Goal: Communication & Community: Answer question/provide support

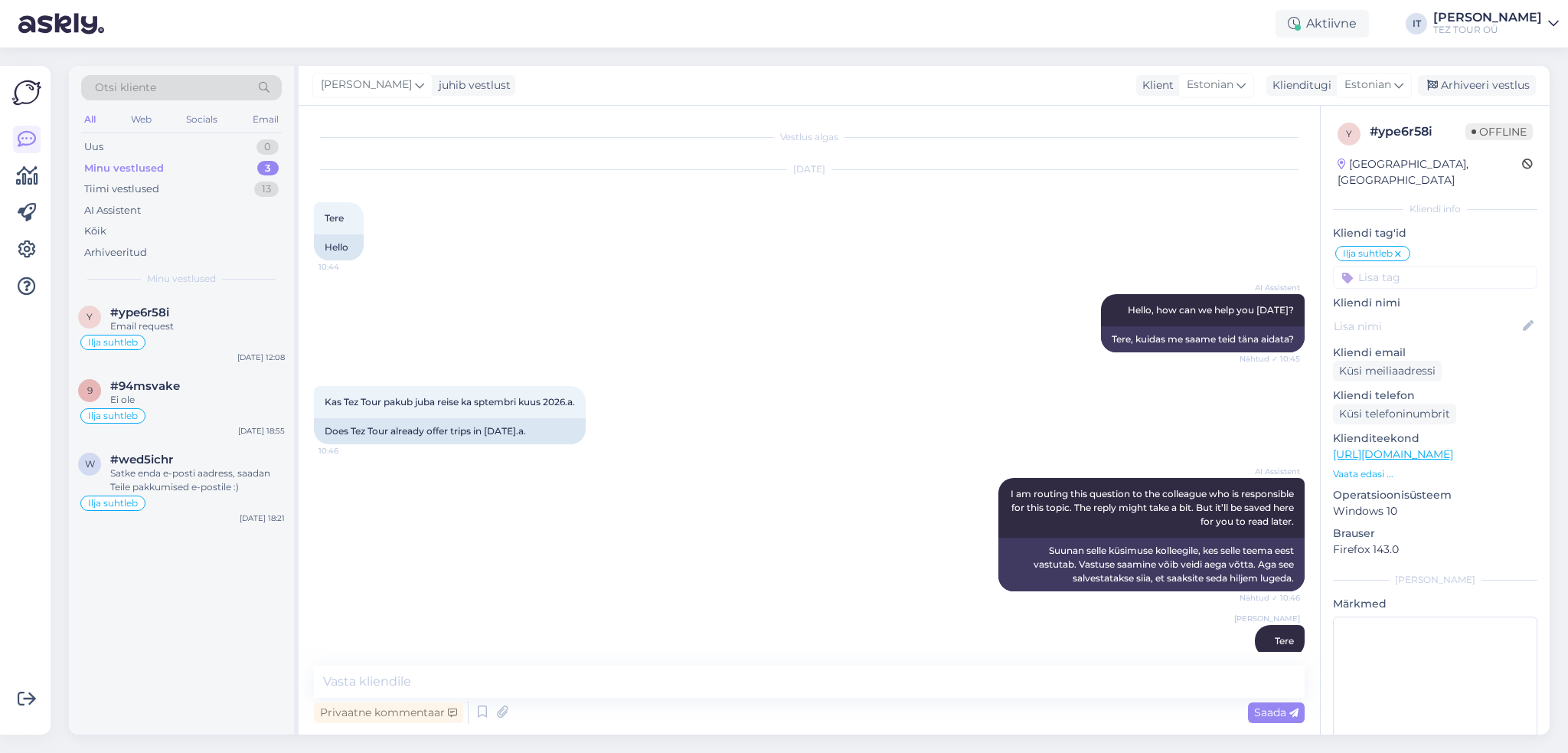
scroll to position [650, 0]
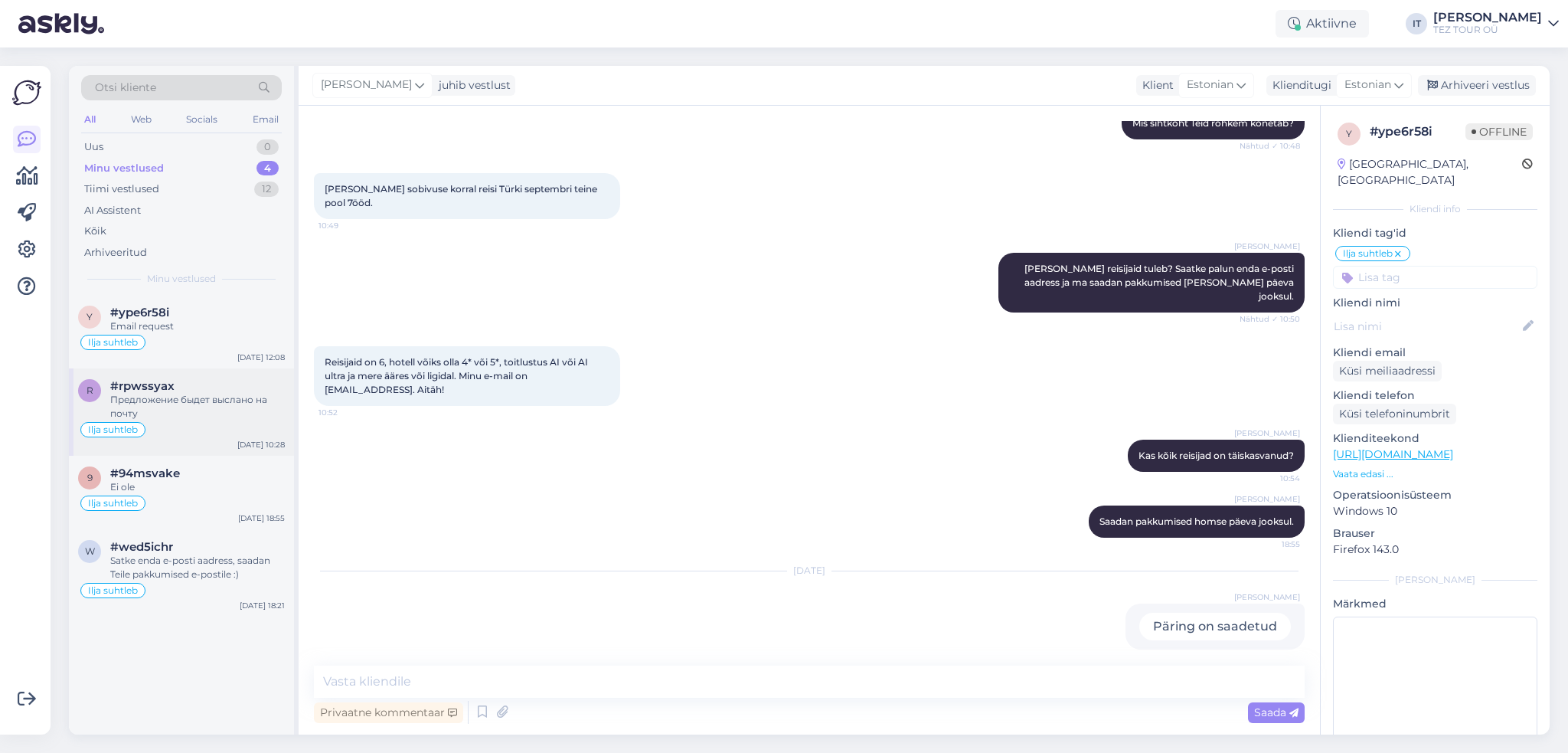
click at [242, 405] on div "Предложение быдет выслано на почту" at bounding box center [198, 406] width 175 height 28
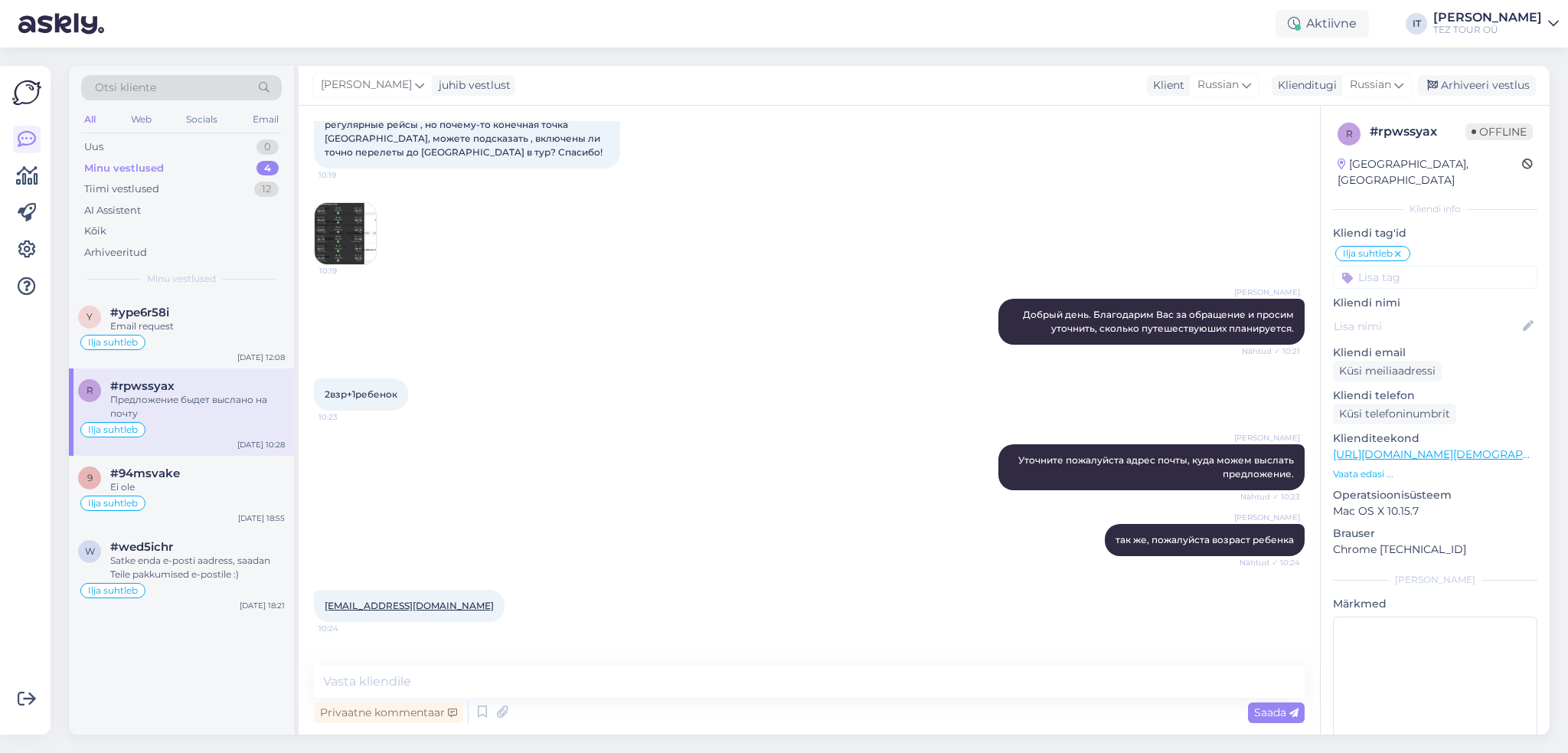
scroll to position [0, 0]
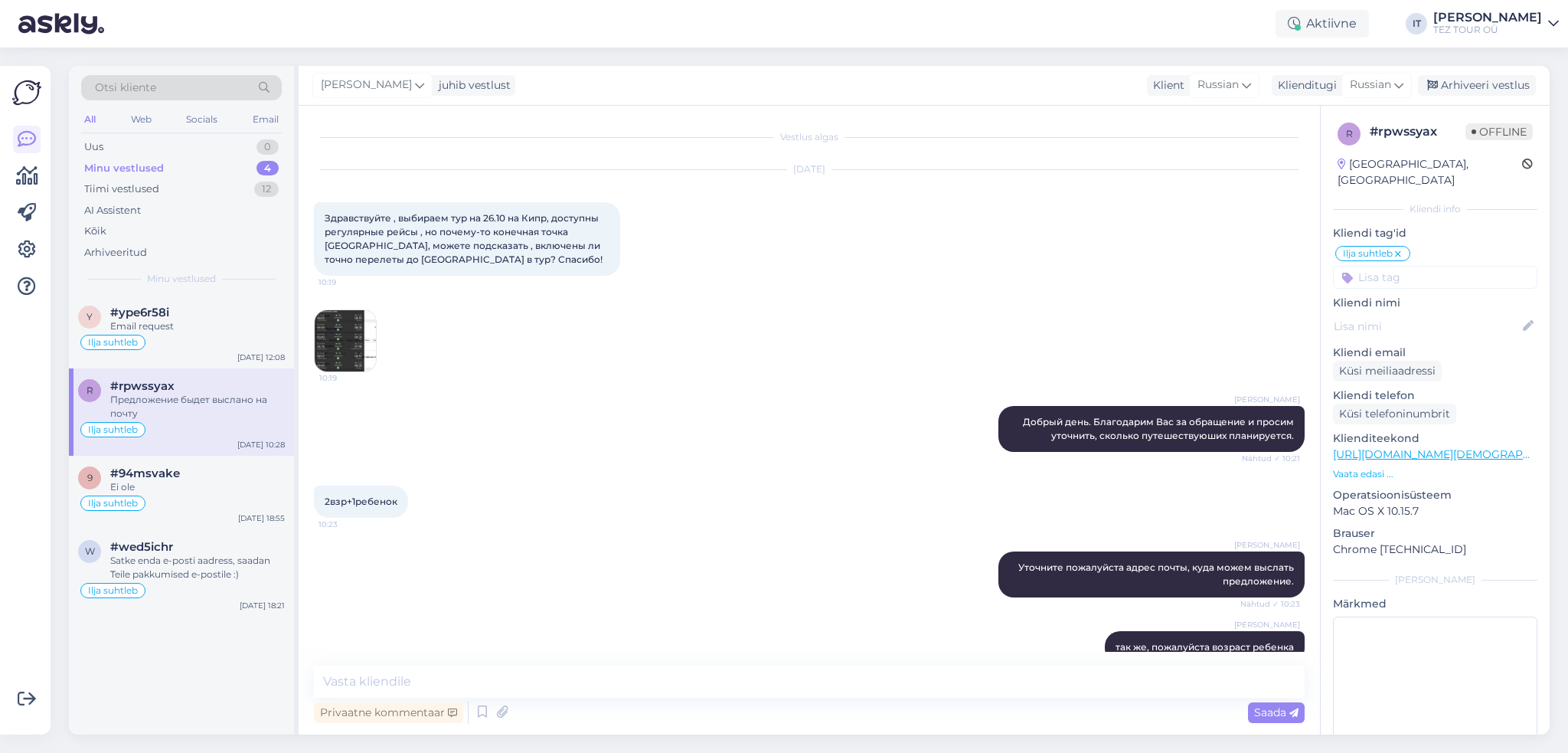
click at [344, 331] on img at bounding box center [345, 341] width 61 height 61
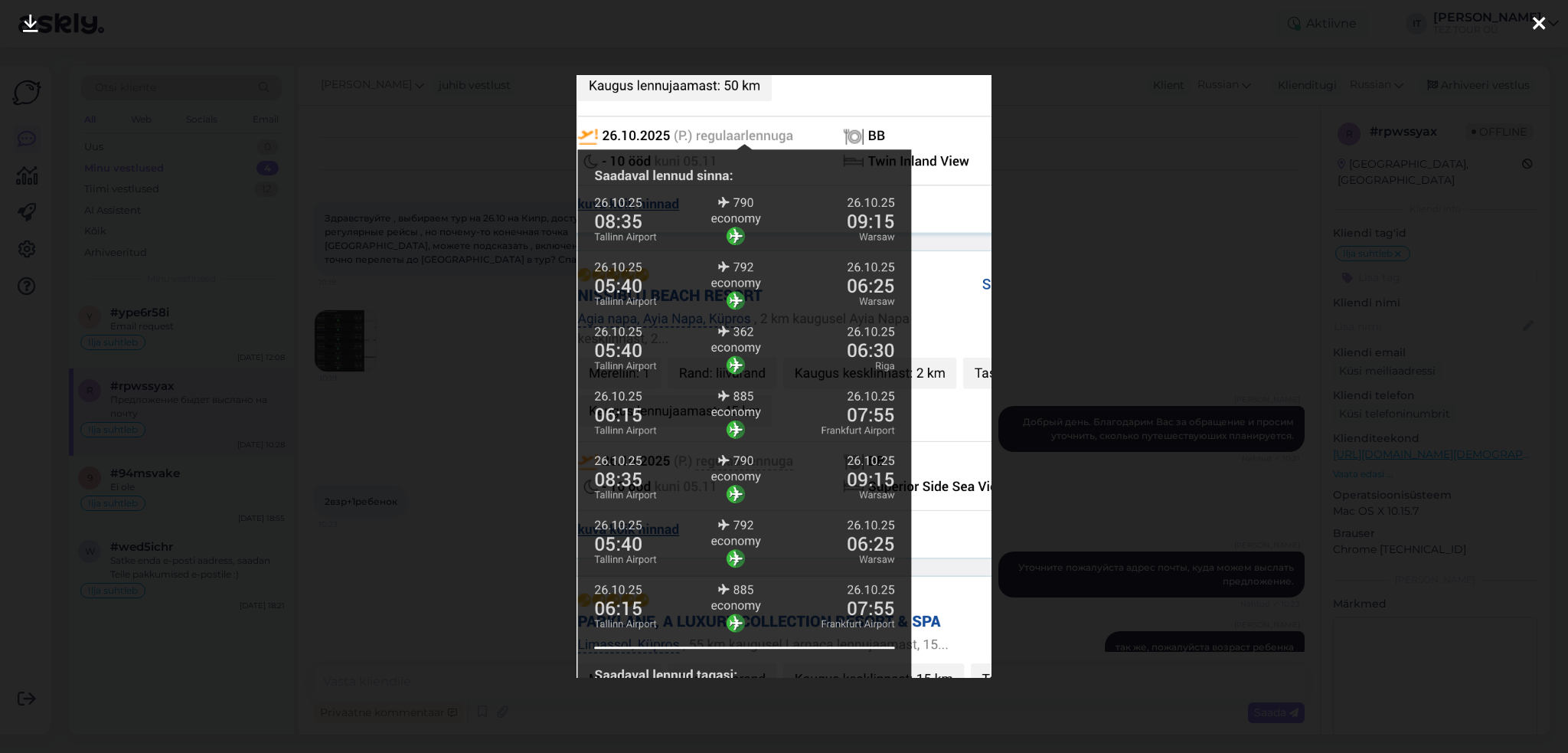
click at [1290, 327] on div at bounding box center [784, 376] width 1568 height 753
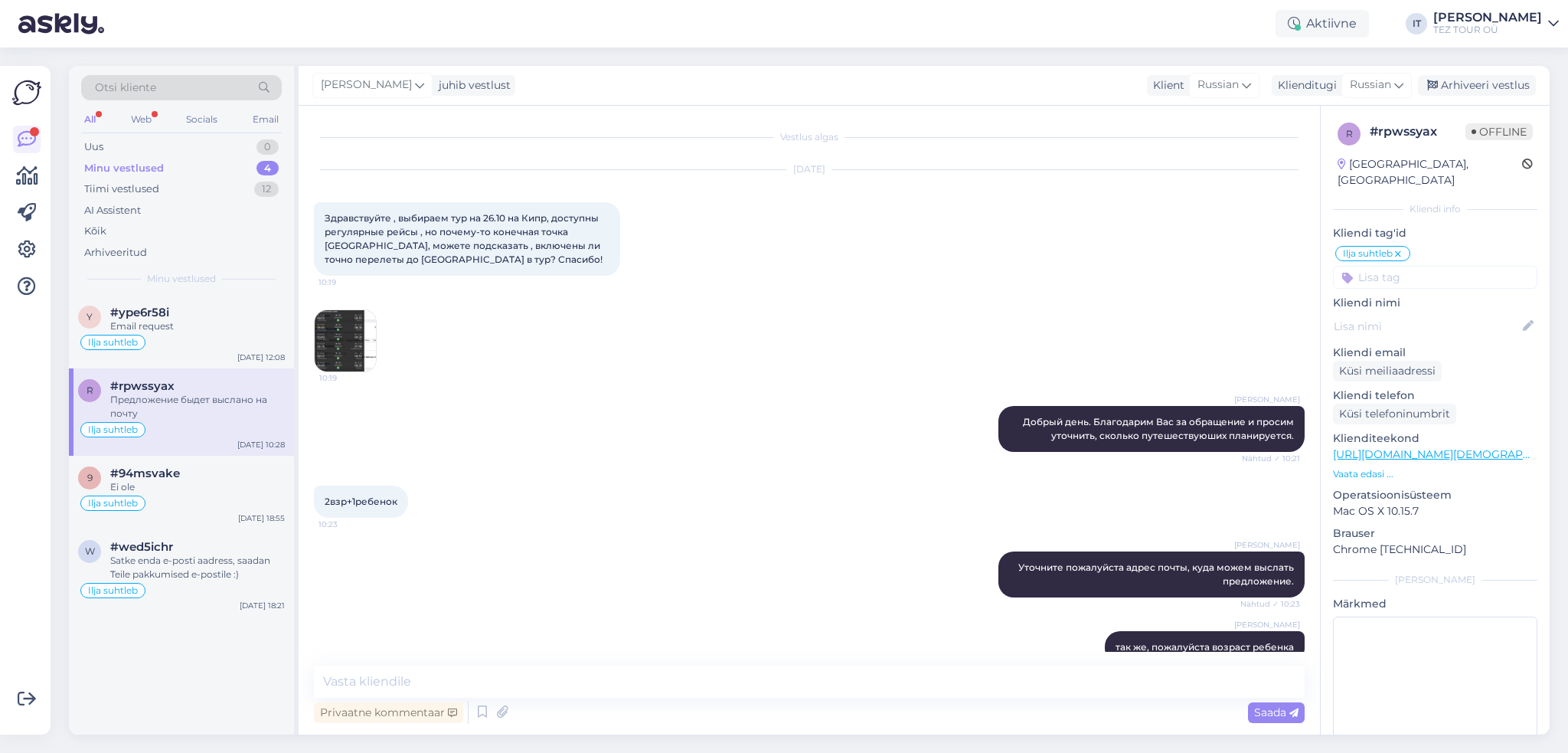
click at [349, 348] on img at bounding box center [345, 341] width 61 height 61
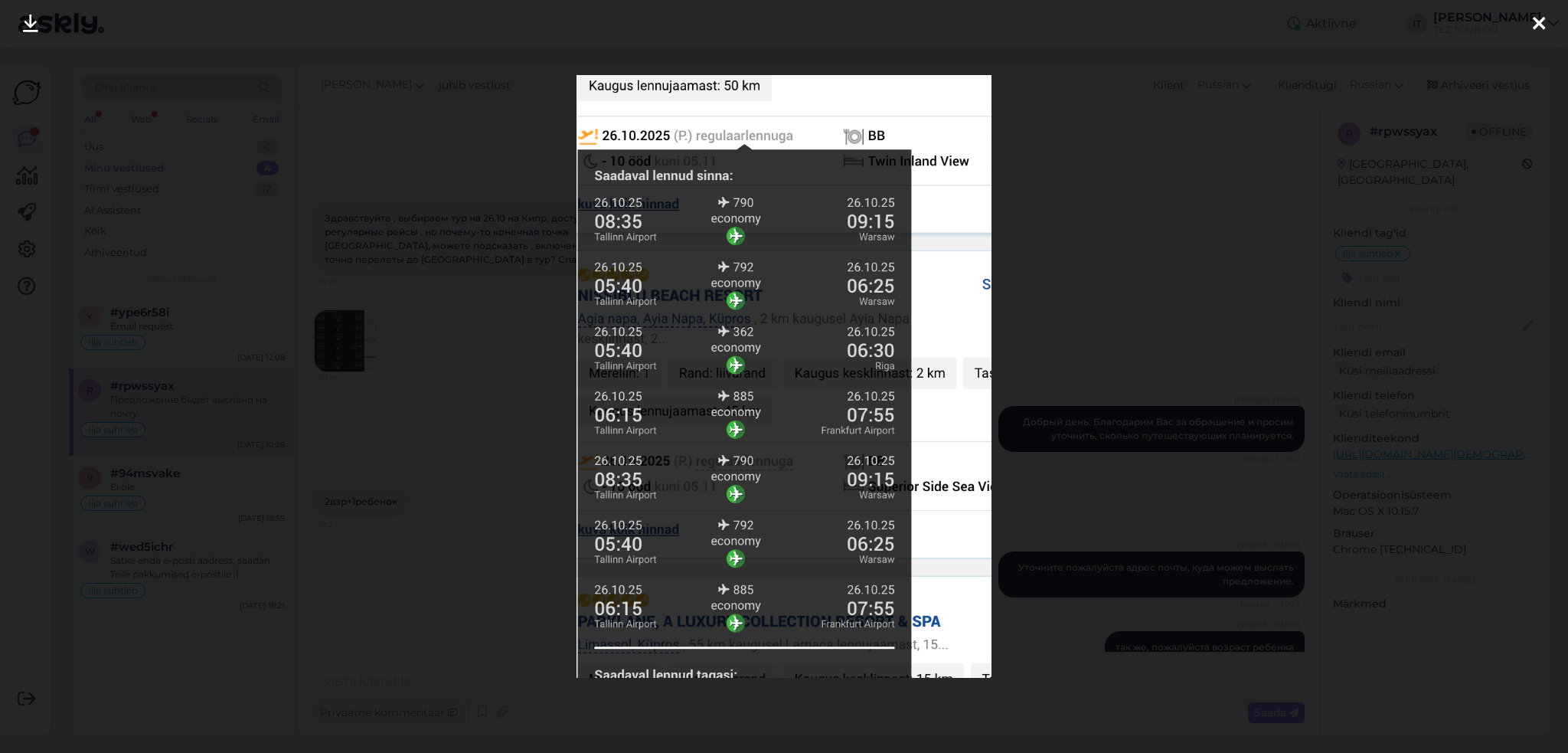
drag, startPoint x: 1147, startPoint y: 478, endPoint x: 1035, endPoint y: 476, distance: 112.0
click at [1144, 478] on div at bounding box center [784, 376] width 1568 height 753
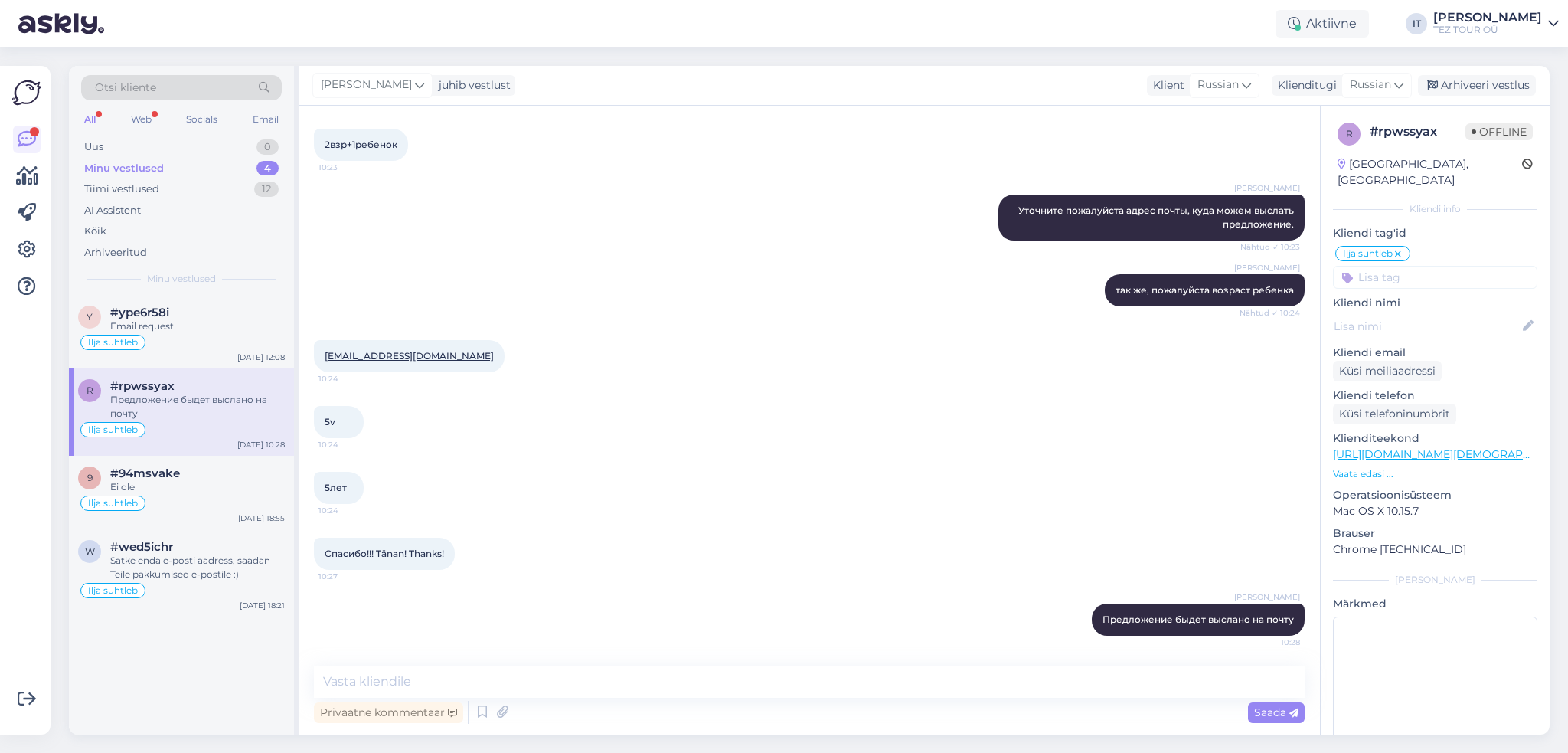
scroll to position [50, 0]
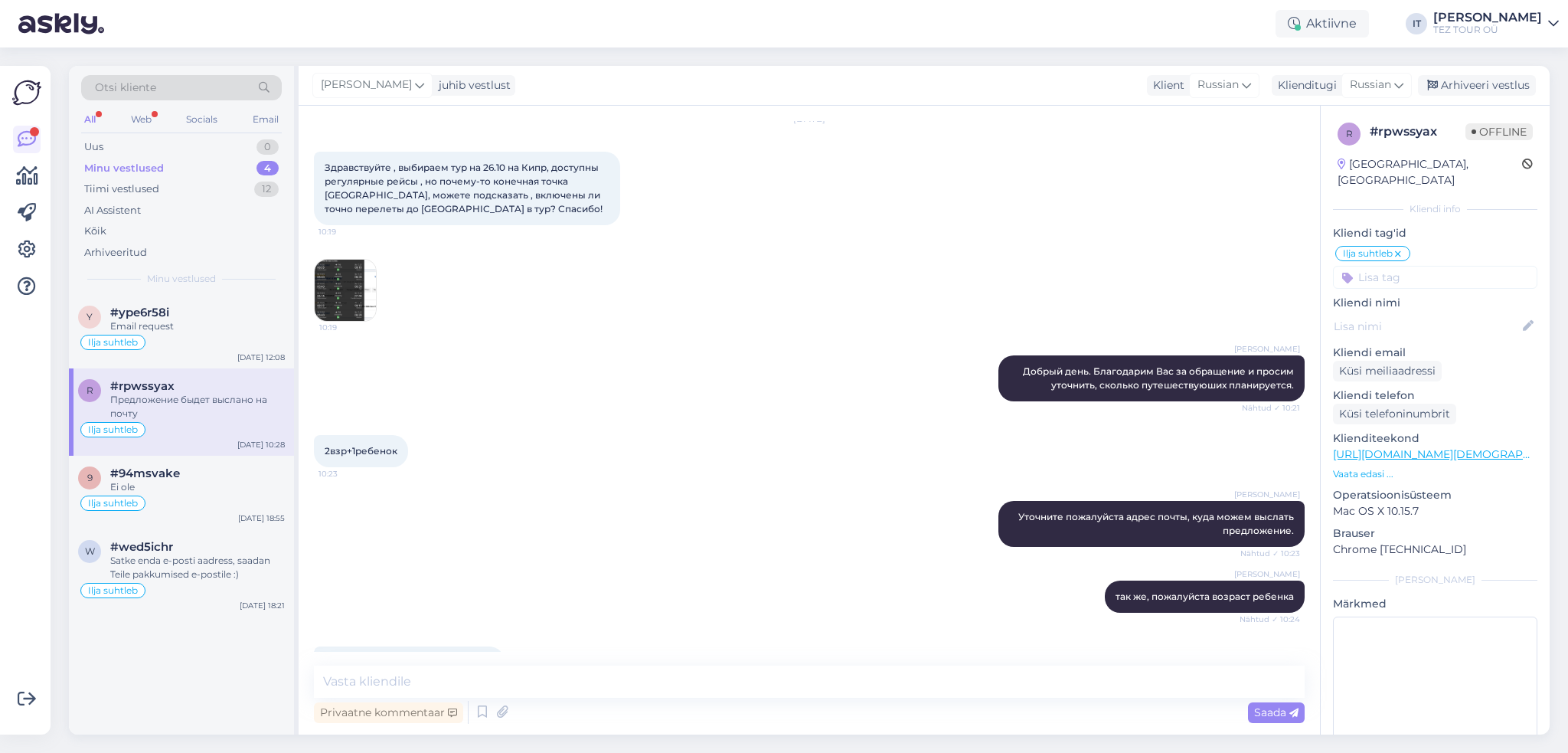
click at [340, 289] on img at bounding box center [345, 290] width 61 height 61
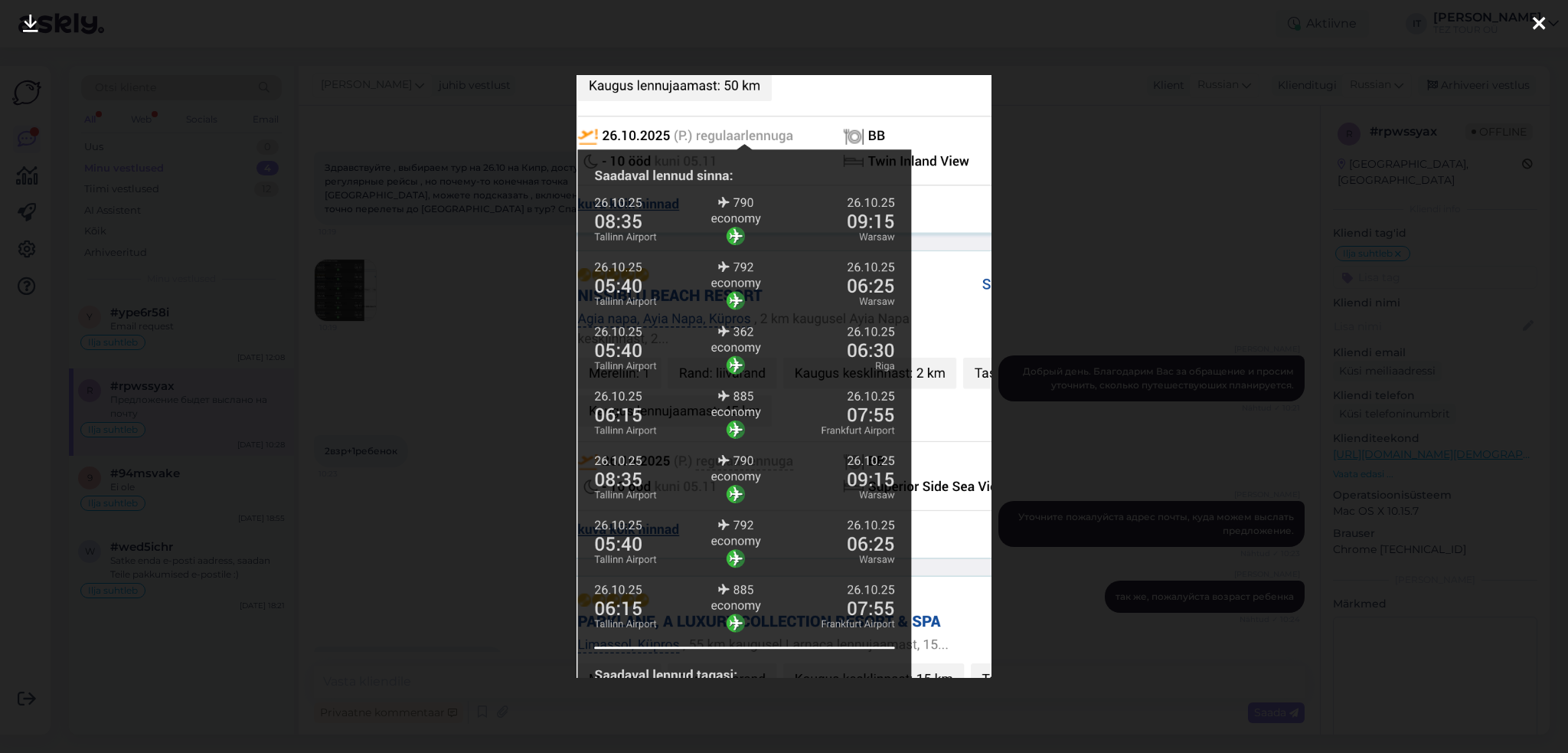
click at [530, 237] on div at bounding box center [784, 376] width 1568 height 753
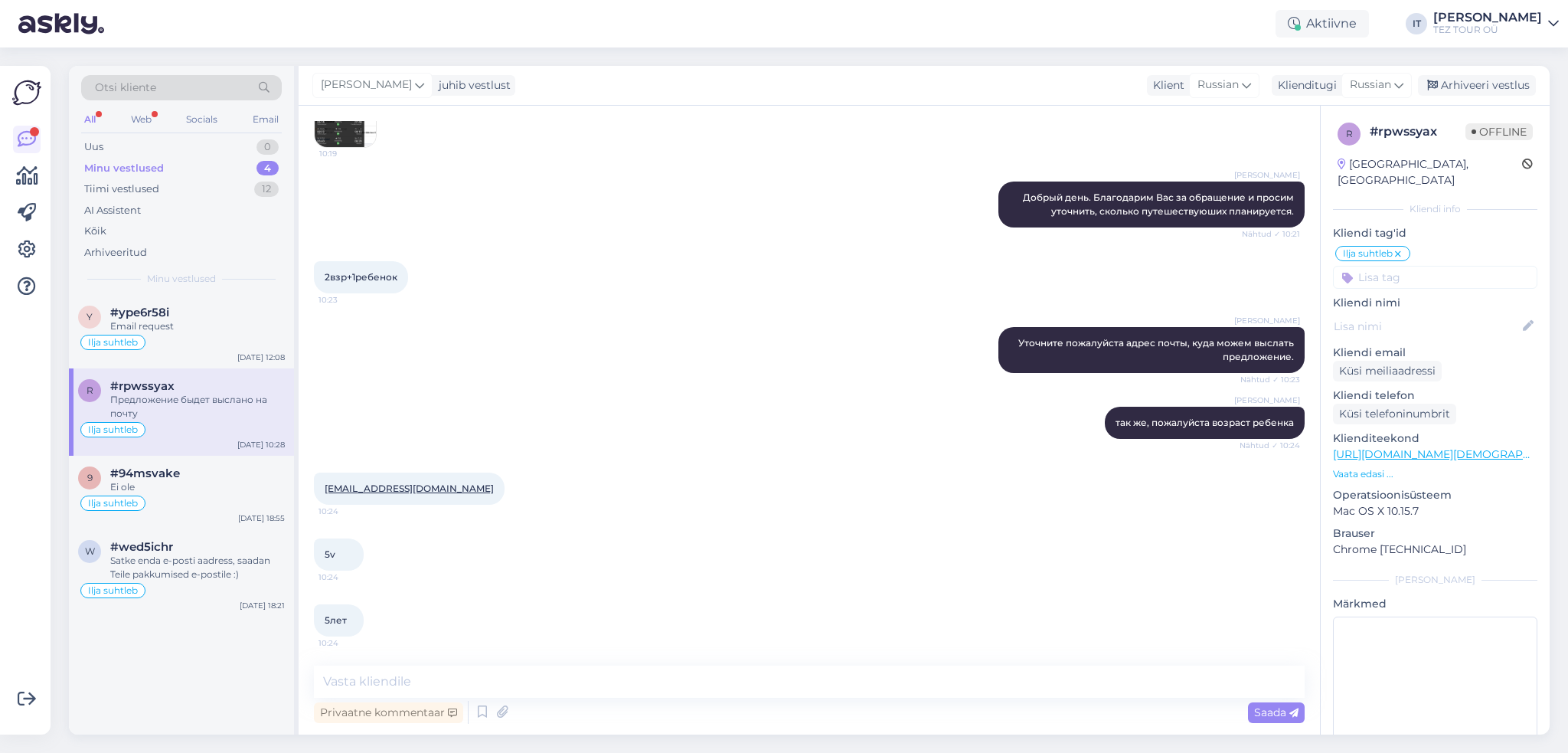
scroll to position [357, 0]
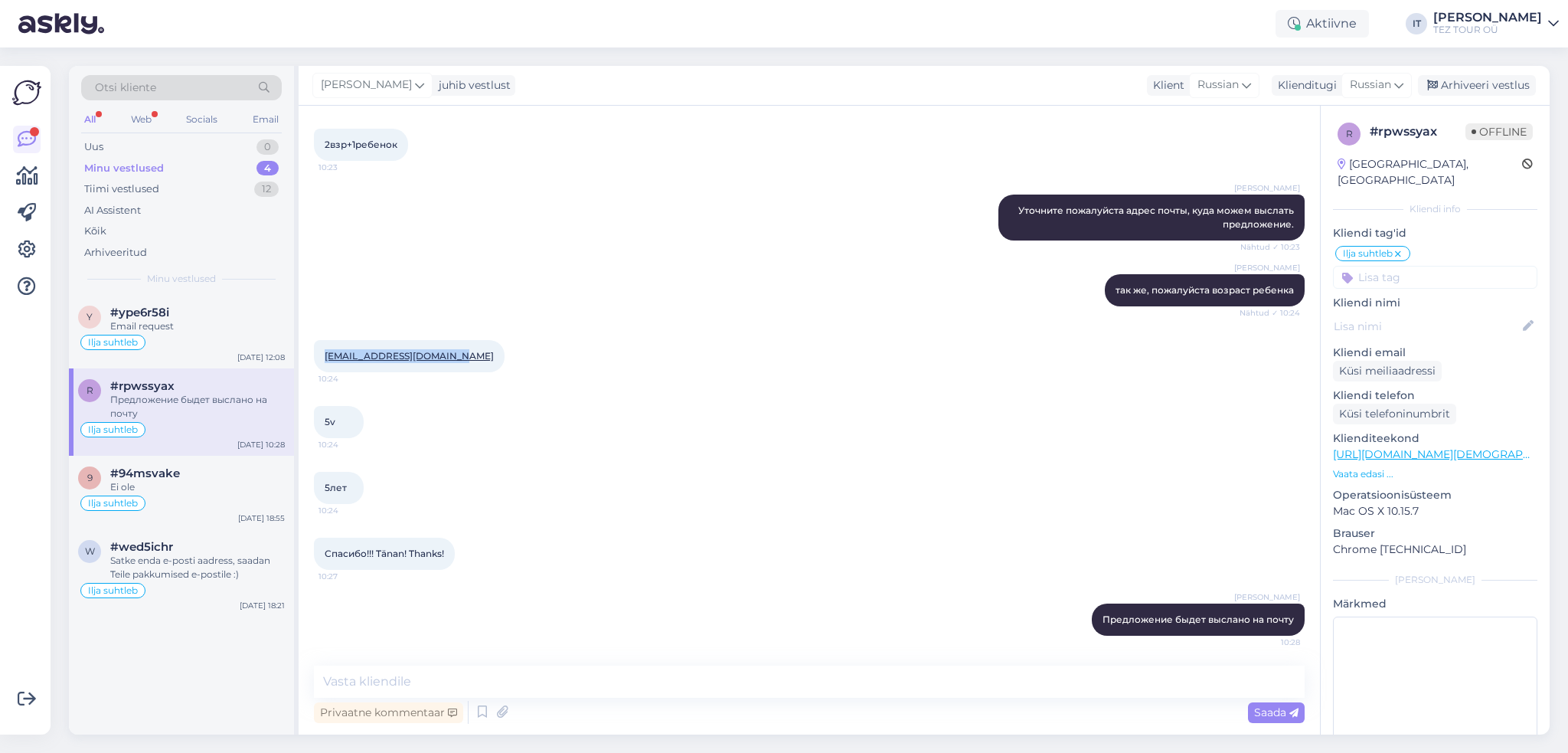
drag, startPoint x: 456, startPoint y: 354, endPoint x: 328, endPoint y: 358, distance: 128.1
click at [309, 353] on div "Vestlus algas [DATE] Здравствуйте , выбираем тур на 26.10 на Кипр, доступны рег…" at bounding box center [809, 420] width 1021 height 628
copy link "[EMAIL_ADDRESS][DOMAIN_NAME]"
